Goal: Task Accomplishment & Management: Complete application form

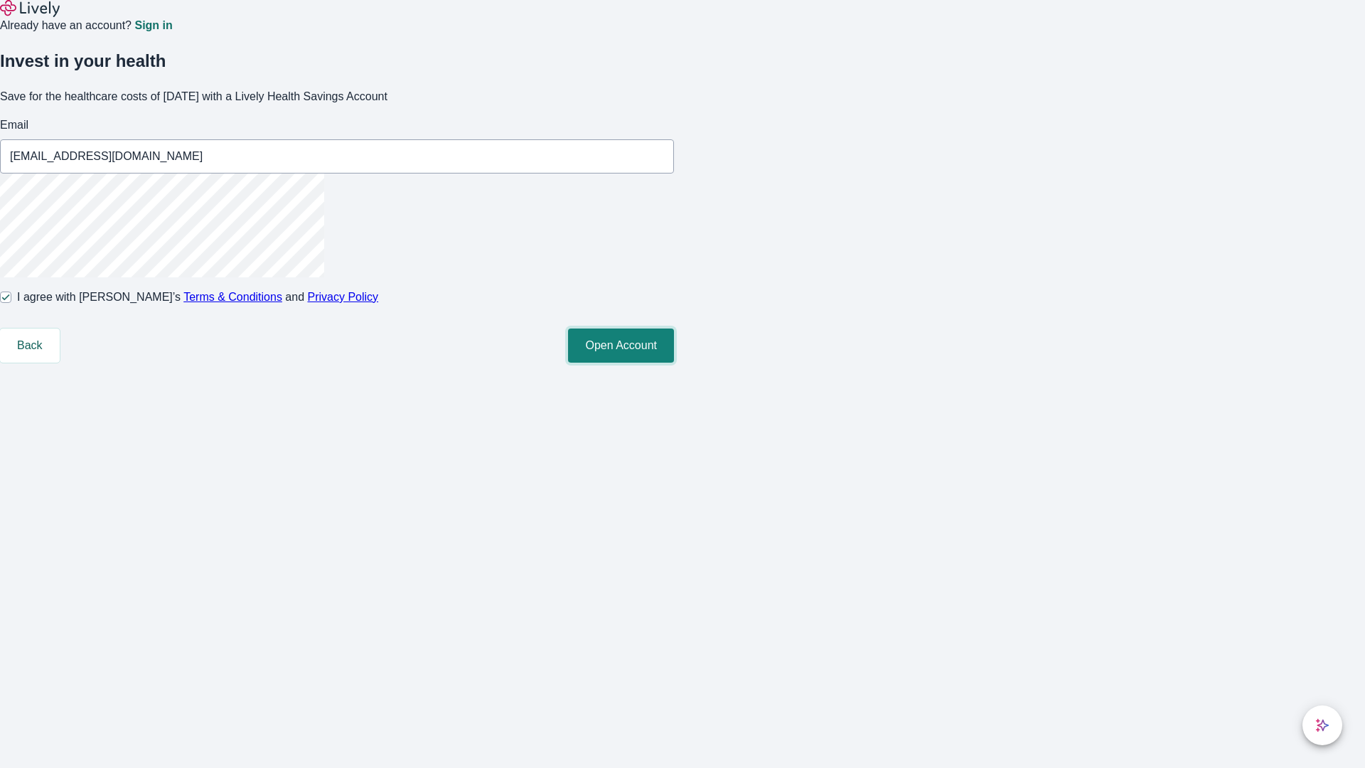
click at [674, 363] on button "Open Account" at bounding box center [621, 346] width 106 height 34
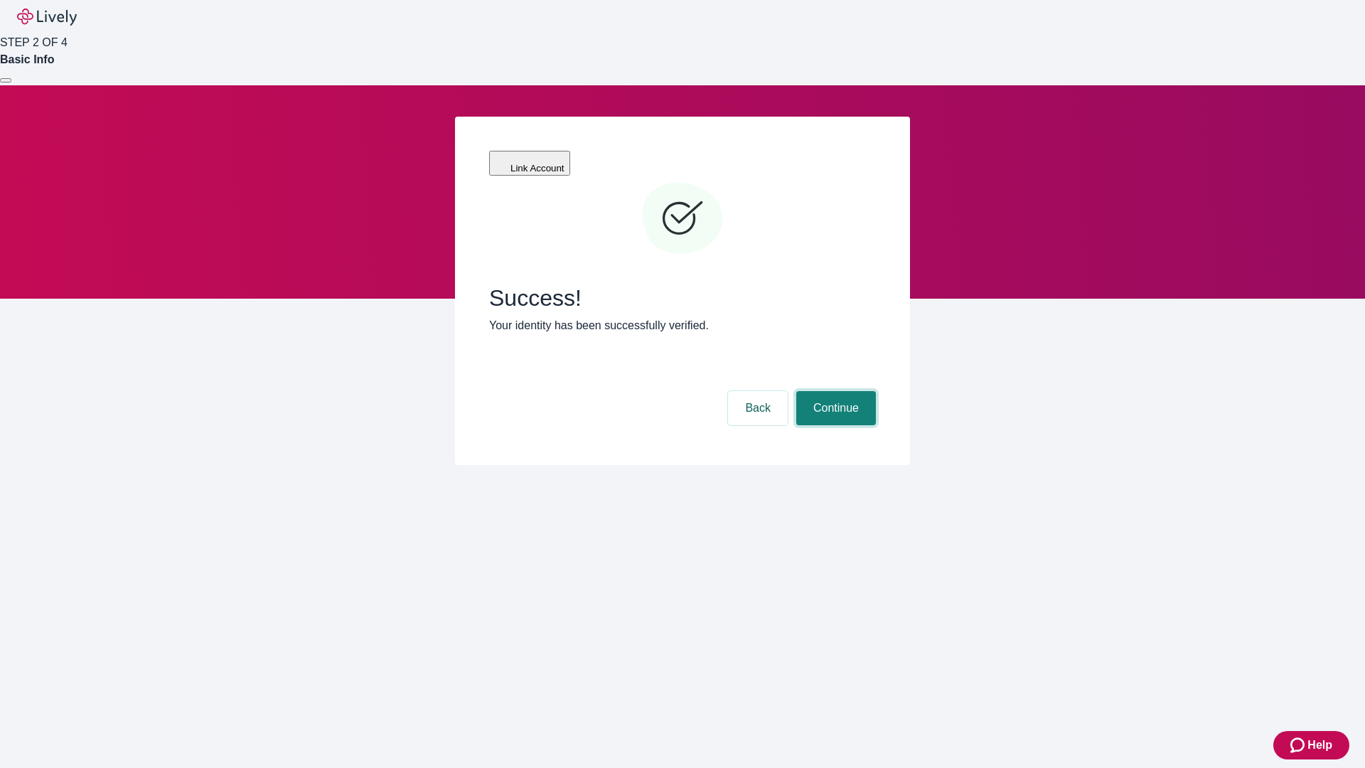
click at [834, 391] on button "Continue" at bounding box center [836, 408] width 80 height 34
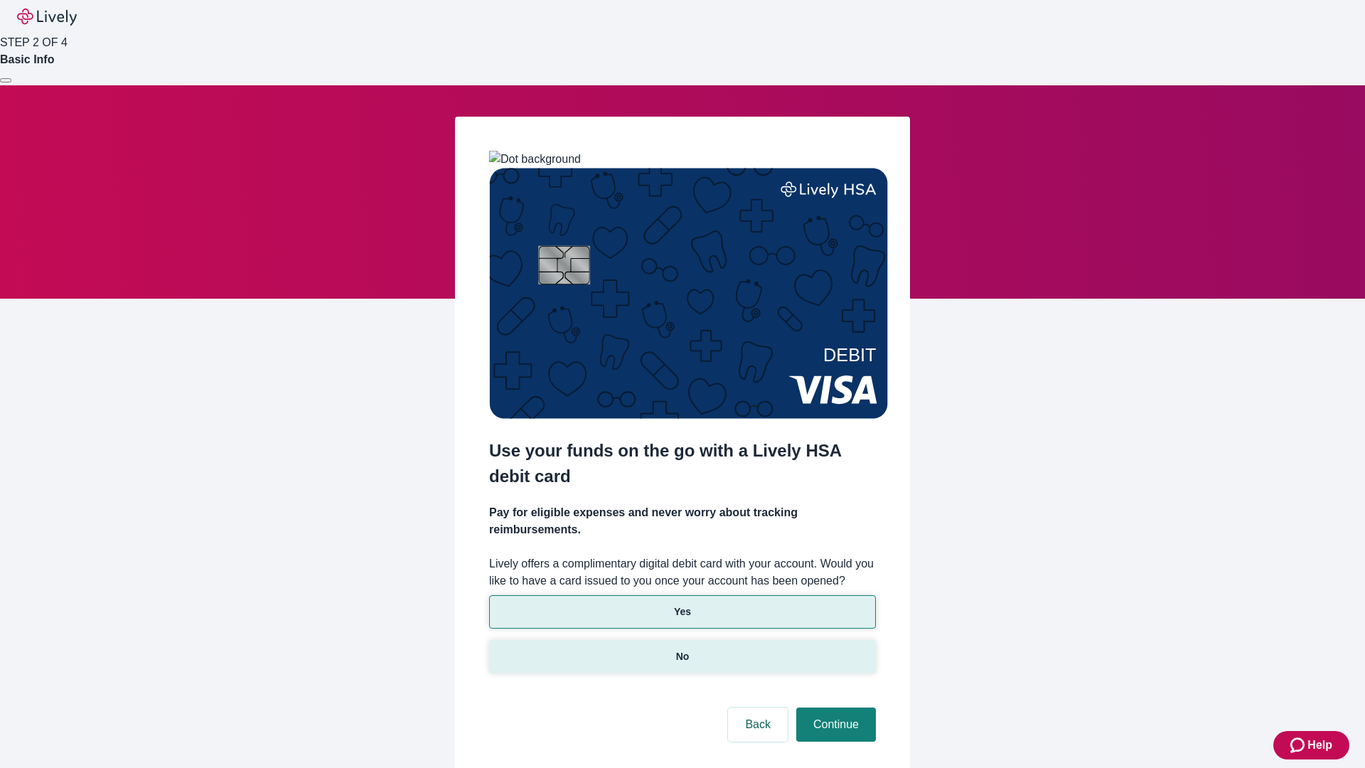
click at [682, 649] on p "No" at bounding box center [683, 656] width 14 height 15
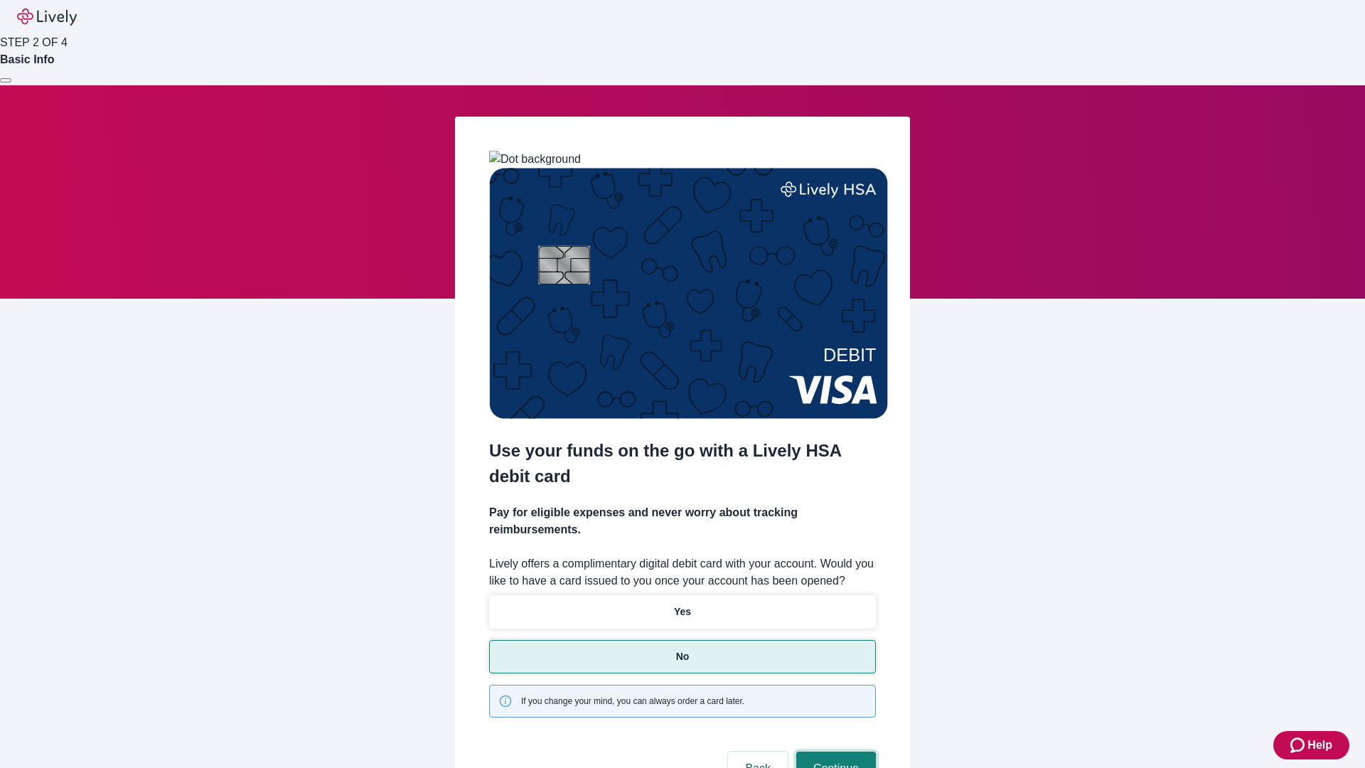
click at [834, 752] on button "Continue" at bounding box center [836, 769] width 80 height 34
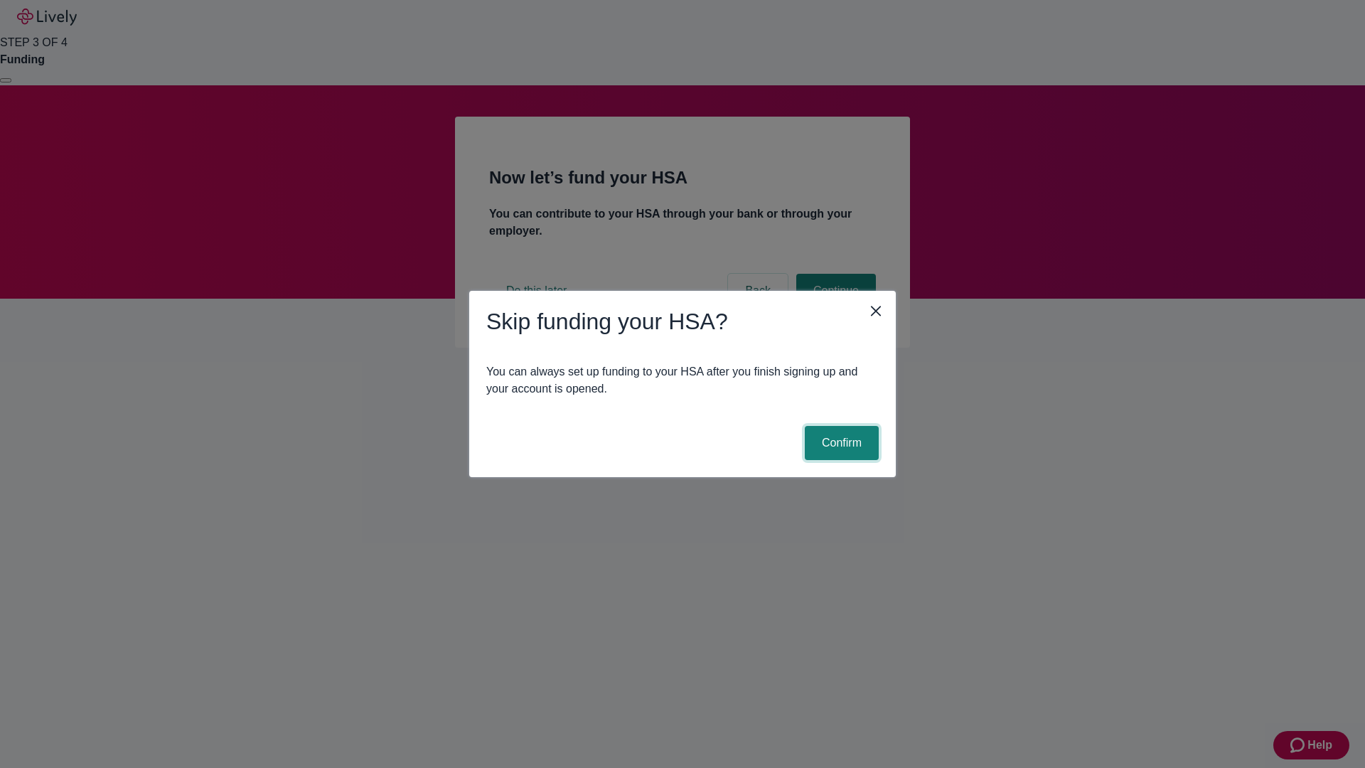
click at [840, 443] on button "Confirm" at bounding box center [842, 443] width 74 height 34
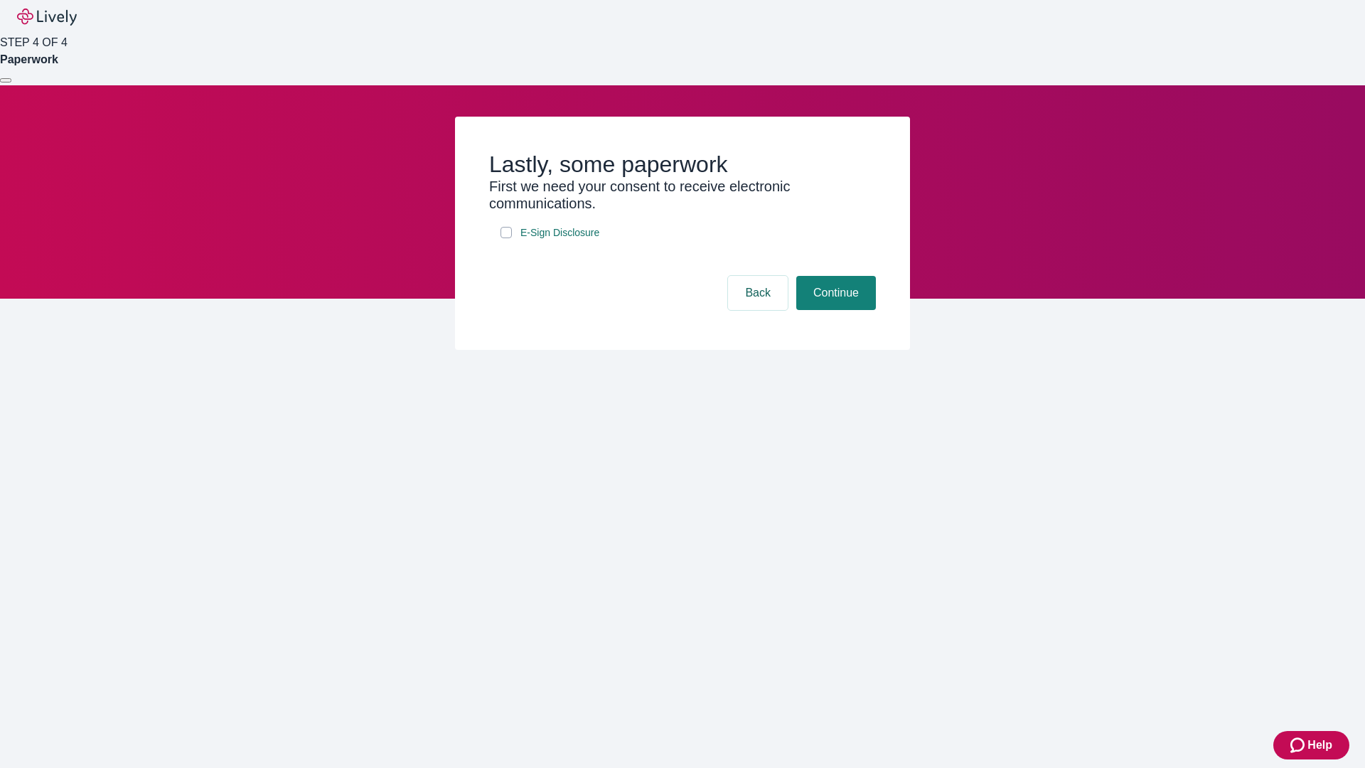
click at [506, 238] on input "E-Sign Disclosure" at bounding box center [506, 232] width 11 height 11
checkbox input "true"
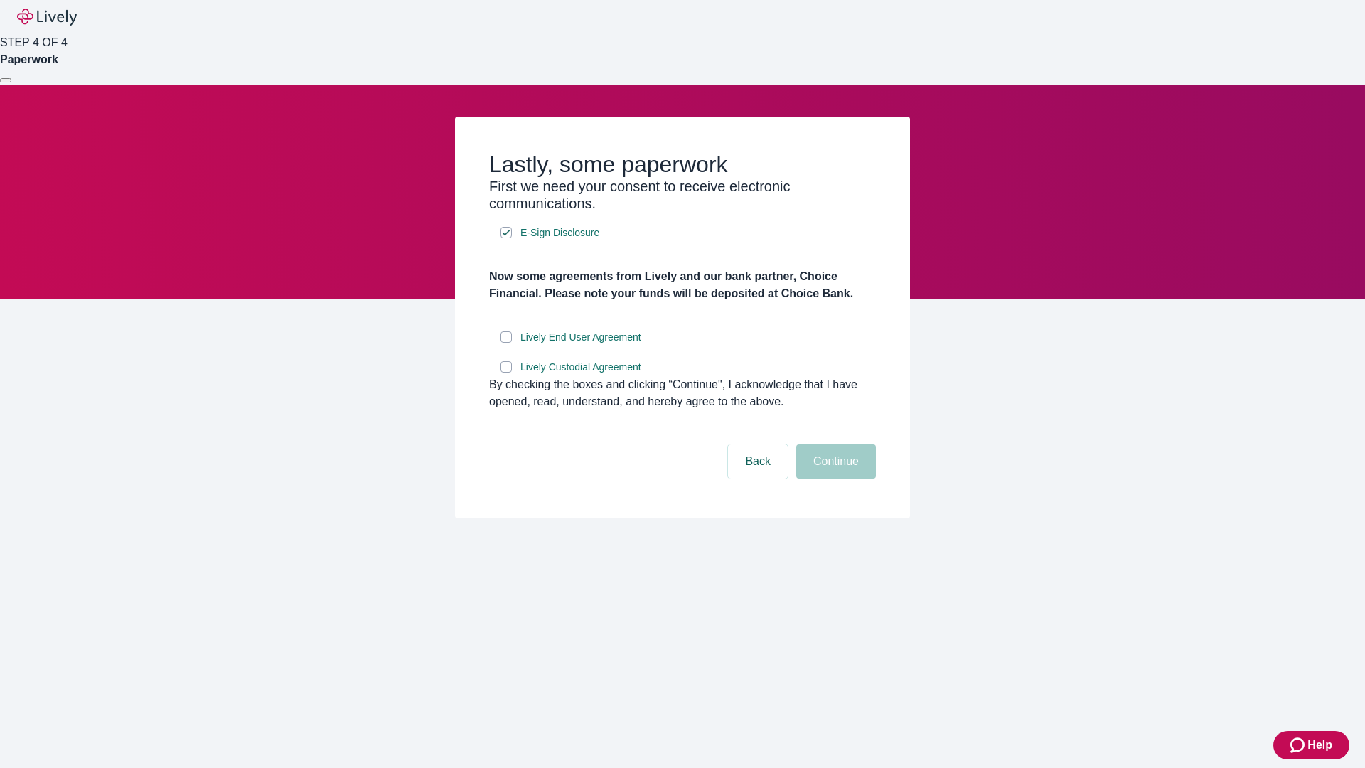
click at [506, 343] on input "Lively End User Agreement" at bounding box center [506, 336] width 11 height 11
checkbox input "true"
click at [506, 373] on input "Lively Custodial Agreement" at bounding box center [506, 366] width 11 height 11
checkbox input "true"
click at [834, 479] on button "Continue" at bounding box center [836, 461] width 80 height 34
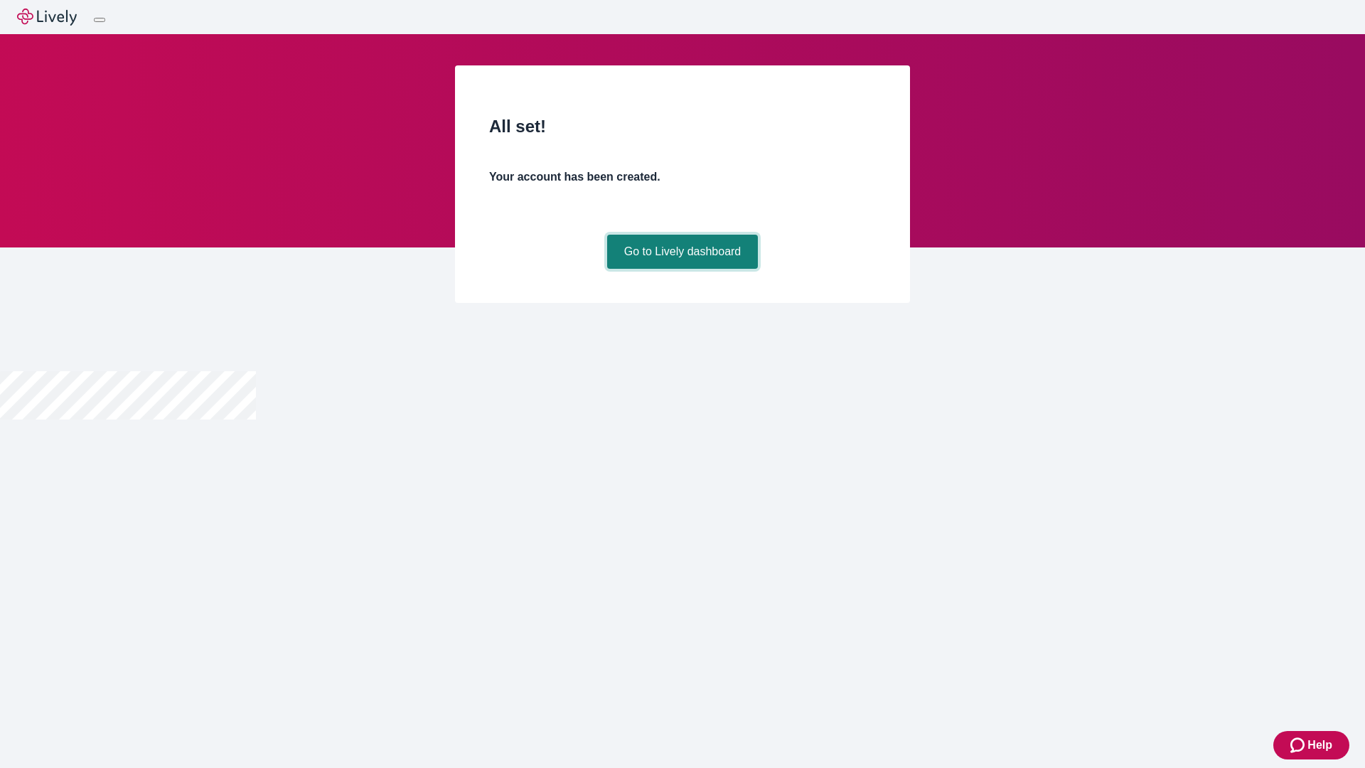
click at [682, 269] on link "Go to Lively dashboard" at bounding box center [682, 252] width 151 height 34
